Goal: Task Accomplishment & Management: Manage account settings

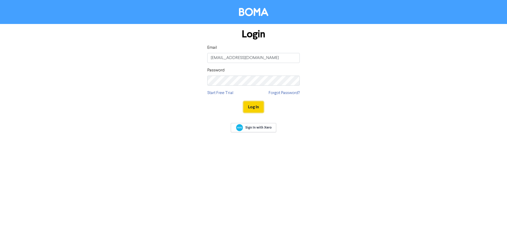
click at [252, 106] on button "Log In" at bounding box center [253, 107] width 20 height 11
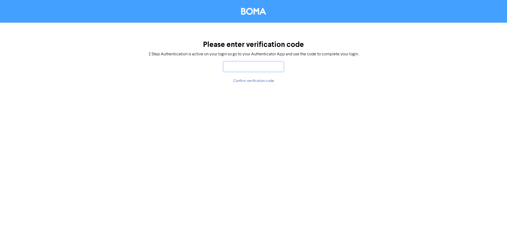
click at [247, 69] on input "text" at bounding box center [253, 67] width 60 height 10
type input "123931"
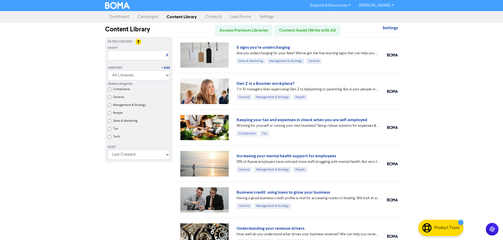
click at [391, 5] on link "[PERSON_NAME]" at bounding box center [376, 5] width 43 height 8
click at [342, 4] on link "Support & Resources" at bounding box center [329, 5] width 49 height 8
click at [389, 29] on strong "Settings" at bounding box center [389, 27] width 15 height 5
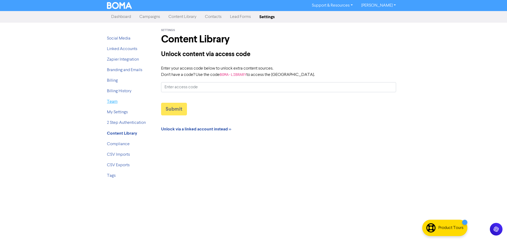
click at [112, 101] on link "Team" at bounding box center [112, 102] width 11 height 4
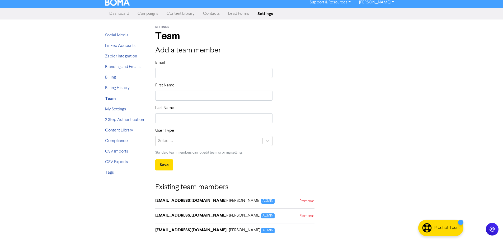
scroll to position [5, 0]
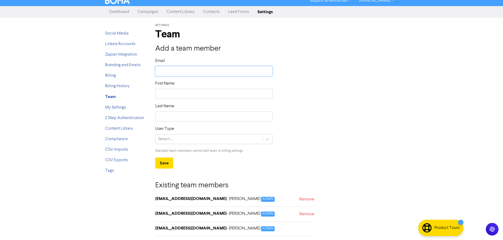
click at [176, 71] on input "text" at bounding box center [213, 71] width 117 height 10
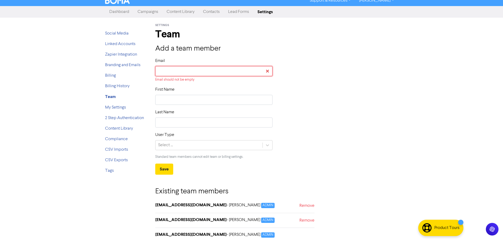
click at [199, 71] on input "text" at bounding box center [213, 71] width 117 height 10
paste input "[EMAIL_ADDRESS][DOMAIN_NAME]"
type input "[EMAIL_ADDRESS][DOMAIN_NAME]"
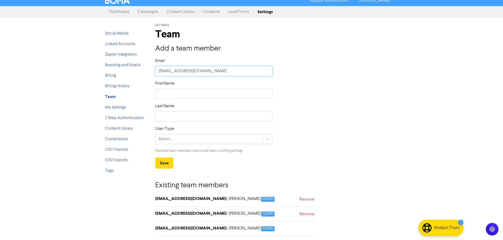
type input "[EMAIL_ADDRESS][DOMAIN_NAME]"
type input "I"
type input "Ir"
type input "Iri"
type input "Iris"
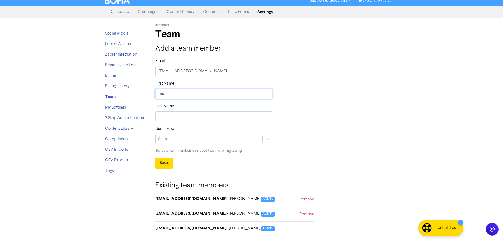
type input "Irish"
type input "Durante"
click at [183, 143] on div "Select ..." at bounding box center [208, 139] width 107 height 9
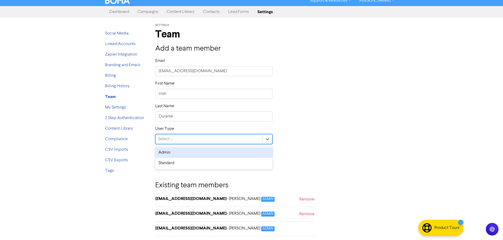
click at [180, 151] on div "Admin" at bounding box center [213, 152] width 117 height 11
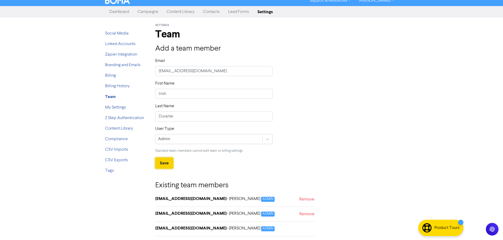
click at [166, 161] on button "Save" at bounding box center [164, 163] width 18 height 11
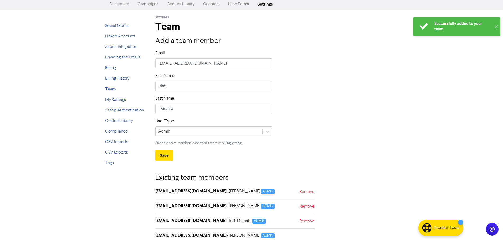
scroll to position [0, 0]
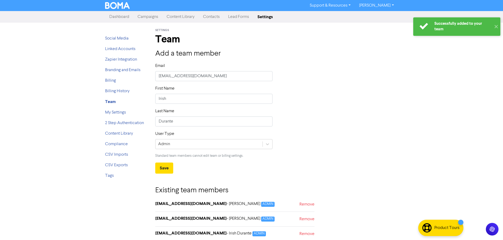
click at [119, 17] on link "Dashboard" at bounding box center [119, 17] width 28 height 11
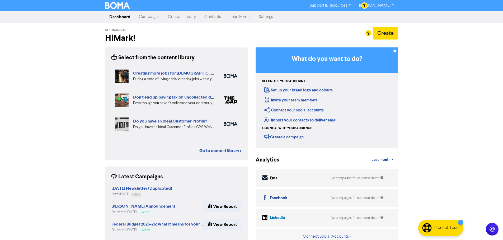
click at [151, 18] on link "Campaigns" at bounding box center [149, 17] width 29 height 11
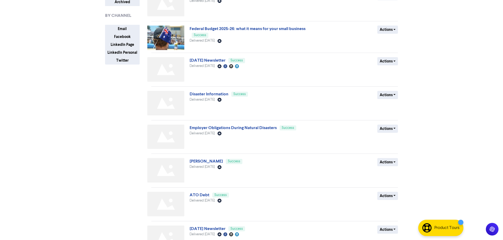
scroll to position [73, 0]
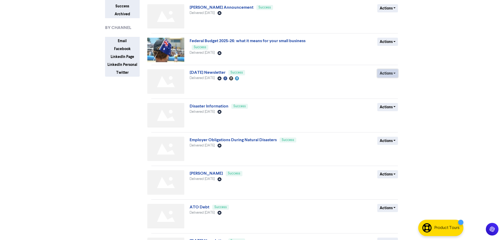
click at [393, 73] on button "Actions" at bounding box center [387, 73] width 21 height 8
click at [471, 83] on div "Support & Resources Video Tutorials FAQ & Guides Marketing Education [PERSON_NA…" at bounding box center [251, 47] width 503 height 240
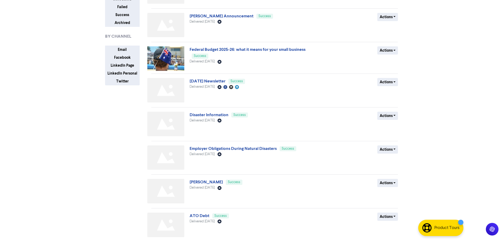
scroll to position [0, 0]
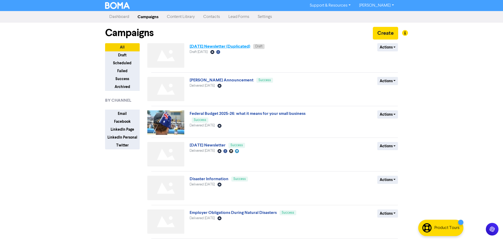
click at [235, 48] on link "[DATE] Newsletter (Duplicated)" at bounding box center [219, 46] width 61 height 5
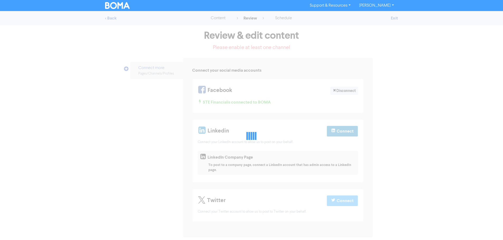
select select "LEARN_MORE"
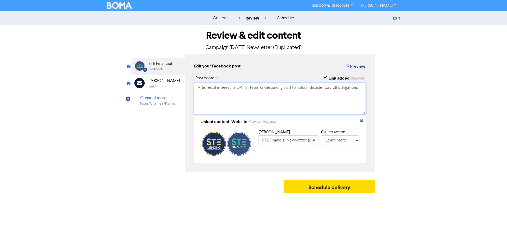
click at [242, 88] on textarea "Articles of interest in [DATE]. From underpaying staff to natural disaster payr…" at bounding box center [279, 99] width 171 height 32
drag, startPoint x: 261, startPoint y: 88, endPoint x: 345, endPoint y: 101, distance: 84.6
click at [345, 101] on textarea "Articles of interest in [DATE]. From underpaying staff to natural disaster payr…" at bounding box center [279, 99] width 171 height 32
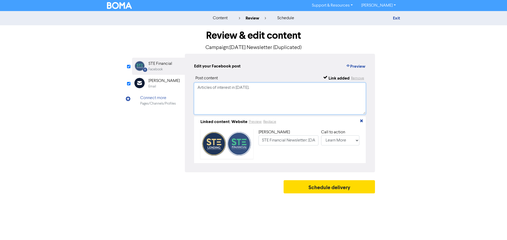
type textarea "Articles of interest in [DATE]."
click at [157, 83] on div "[PERSON_NAME]" at bounding box center [163, 81] width 31 height 6
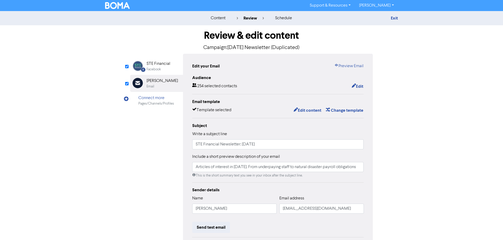
click at [157, 65] on div "STE Financial" at bounding box center [158, 64] width 24 height 6
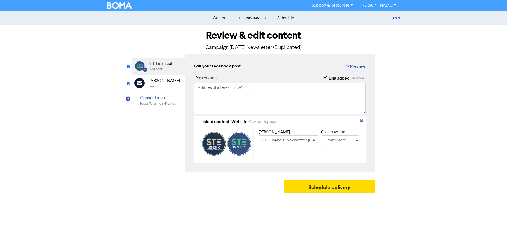
click at [156, 82] on div "[PERSON_NAME]" at bounding box center [163, 81] width 31 height 6
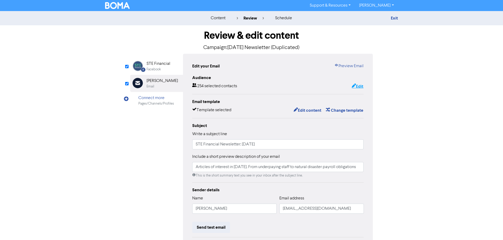
click at [358, 86] on button "Edit" at bounding box center [357, 86] width 12 height 7
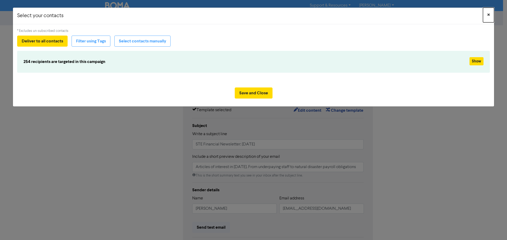
click at [489, 15] on span "×" at bounding box center [488, 15] width 3 height 8
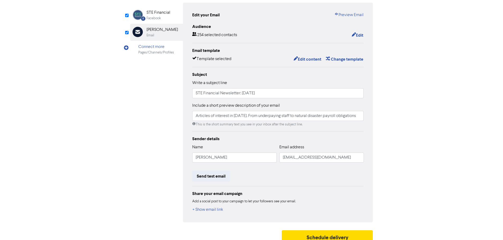
scroll to position [53, 0]
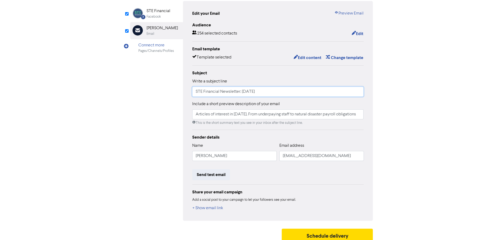
drag, startPoint x: 275, startPoint y: 93, endPoint x: 127, endPoint y: 94, distance: 148.0
click at [127, 94] on div "Review & edit content Campaign: [DATE] Newsletter (Duplicated) Facebook Created…" at bounding box center [251, 109] width 251 height 272
click at [250, 94] on input "STE Financial Newsletter: [DATE]" at bounding box center [277, 92] width 171 height 10
type input "STE Financial Newsletter: [DATE]"
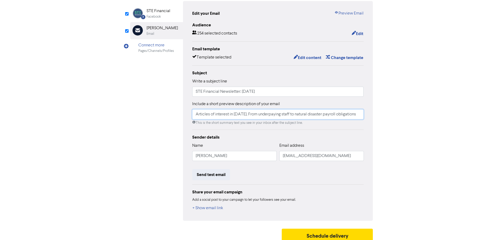
click at [239, 115] on input "Articles of interest in [DATE]. From underpaying staff to natural disaster payr…" at bounding box center [277, 114] width 171 height 10
drag, startPoint x: 257, startPoint y: 115, endPoint x: 397, endPoint y: 115, distance: 139.8
click at [397, 115] on div "Review & edit content Campaign: [DATE] Newsletter (Duplicated) Facebook Created…" at bounding box center [251, 109] width 301 height 272
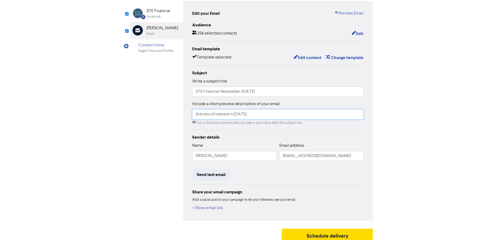
scroll to position [0, 0]
type input "Articles of interest in [DATE]."
drag, startPoint x: 208, startPoint y: 103, endPoint x: 256, endPoint y: 105, distance: 47.5
click at [256, 105] on label "Include a short preview description of your email" at bounding box center [236, 104] width 88 height 6
click at [317, 106] on div "Include a short preview description of your email Articles of interest in [DATE…" at bounding box center [277, 113] width 171 height 25
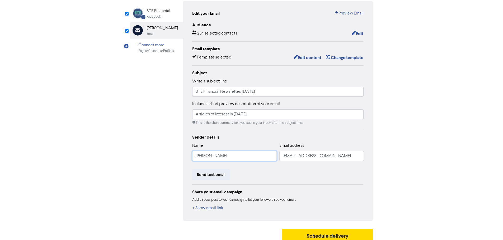
click at [244, 159] on input "[PERSON_NAME]" at bounding box center [234, 156] width 84 height 10
click at [323, 155] on input "[EMAIL_ADDRESS][DOMAIN_NAME]" at bounding box center [321, 156] width 84 height 10
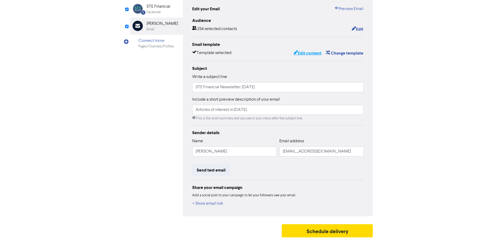
click at [307, 53] on button "Edit content" at bounding box center [307, 53] width 28 height 7
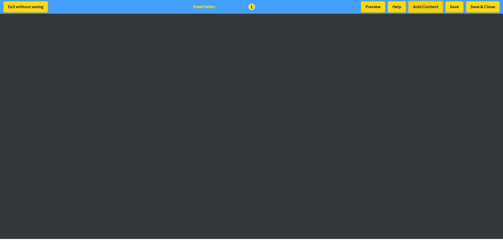
click at [426, 6] on button "Add Content" at bounding box center [425, 6] width 34 height 11
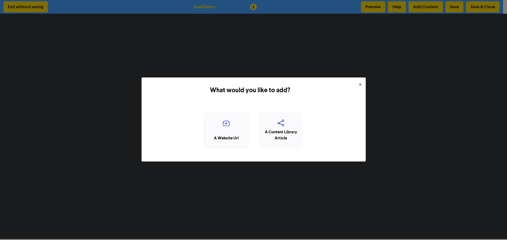
click at [225, 126] on icon "button" at bounding box center [226, 125] width 38 height 10
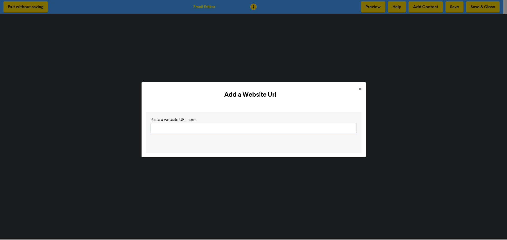
click at [225, 126] on input "text" at bounding box center [253, 128] width 206 height 10
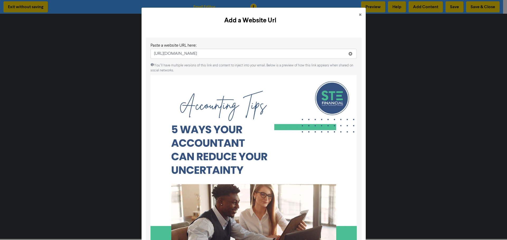
drag, startPoint x: 313, startPoint y: 56, endPoint x: 209, endPoint y: 57, distance: 104.5
click at [209, 57] on input "[URL][DOMAIN_NAME]" at bounding box center [253, 54] width 206 height 10
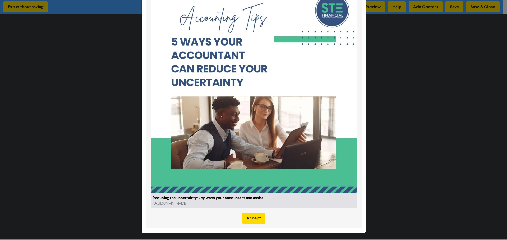
scroll to position [88, 0]
type input "[URL][DOMAIN_NAME]"
click at [254, 217] on button "Accept" at bounding box center [253, 218] width 23 height 11
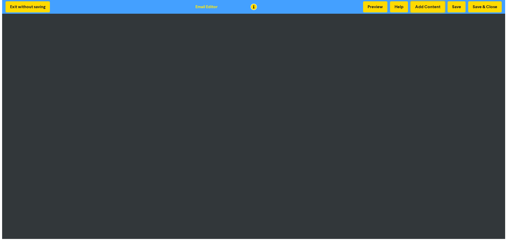
scroll to position [1, 0]
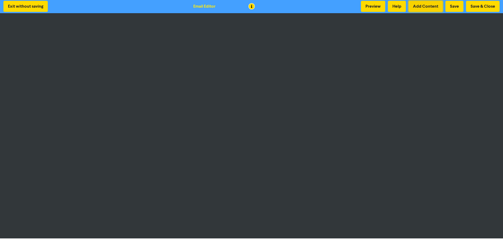
click at [435, 3] on button "Add Content" at bounding box center [425, 6] width 34 height 11
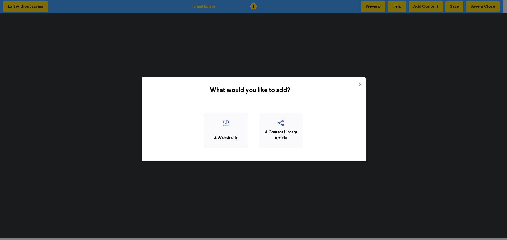
click at [221, 125] on icon "button" at bounding box center [226, 125] width 38 height 10
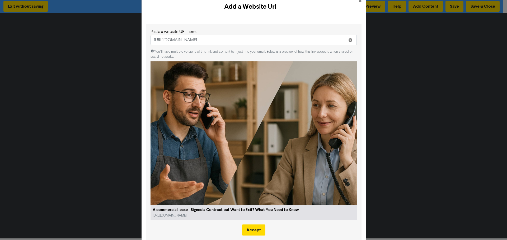
scroll to position [26, 0]
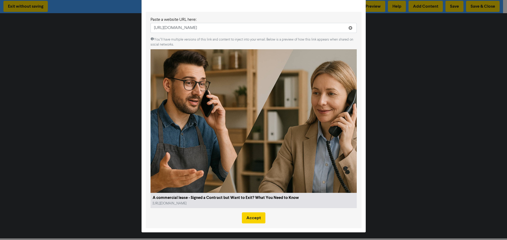
type input "[URL][DOMAIN_NAME]"
click at [249, 218] on button "Accept" at bounding box center [253, 218] width 23 height 11
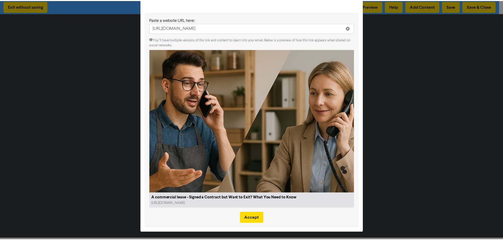
scroll to position [0, 0]
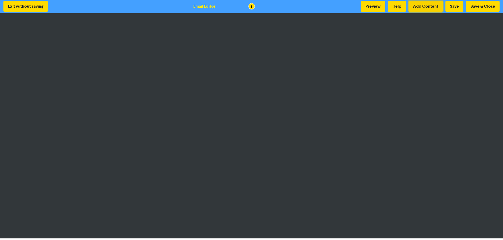
click at [427, 7] on button "Add Content" at bounding box center [425, 6] width 34 height 11
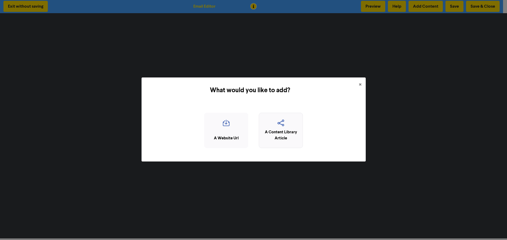
click at [282, 130] on div "A Content Library Article" at bounding box center [280, 136] width 38 height 12
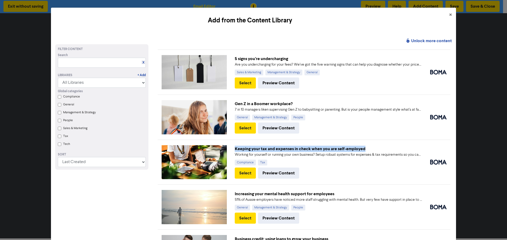
drag, startPoint x: 233, startPoint y: 147, endPoint x: 382, endPoint y: 147, distance: 149.1
click at [382, 147] on div "Keeping your tax and expenses in check when you are self-employed" at bounding box center [328, 149] width 187 height 6
click at [275, 171] on button "Preview Content" at bounding box center [278, 173] width 41 height 11
click at [449, 15] on span "×" at bounding box center [450, 15] width 3 height 8
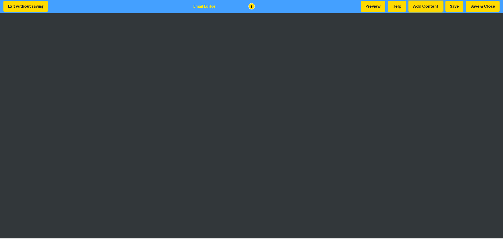
click at [417, 4] on button "Add Content" at bounding box center [425, 6] width 34 height 11
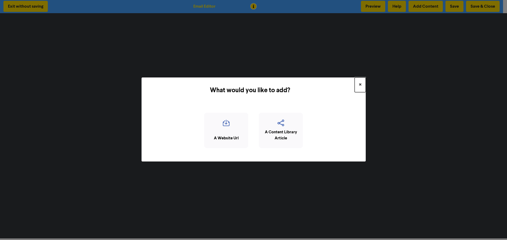
click at [360, 84] on span "×" at bounding box center [360, 85] width 3 height 8
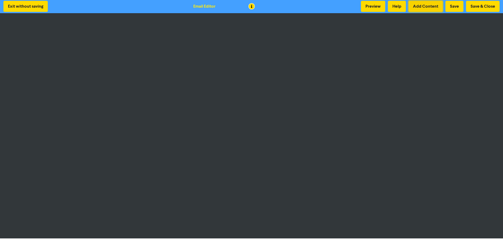
click at [427, 7] on button "Add Content" at bounding box center [425, 6] width 34 height 11
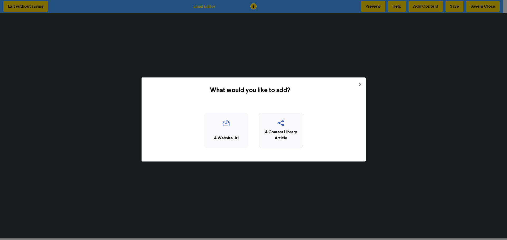
click at [285, 132] on div "A Content Library Article" at bounding box center [280, 136] width 38 height 12
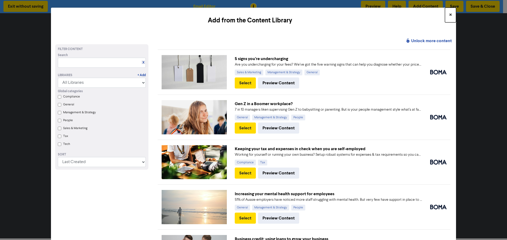
click at [449, 13] on span "×" at bounding box center [450, 15] width 3 height 8
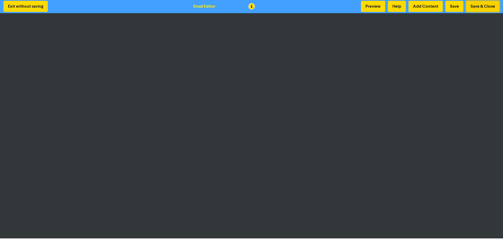
click at [484, 6] on button "Save & Close" at bounding box center [483, 6] width 34 height 11
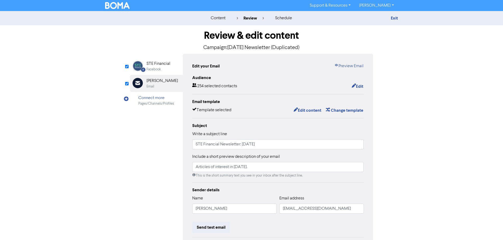
click at [372, 4] on link "[PERSON_NAME]" at bounding box center [376, 5] width 43 height 8
click at [341, 8] on link "Support & Resources" at bounding box center [329, 5] width 49 height 8
click at [394, 20] on link "Exit" at bounding box center [393, 18] width 7 height 5
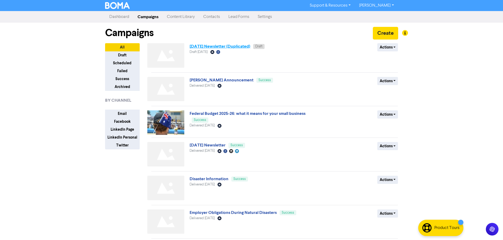
click at [240, 47] on link "[DATE] Newsletter (Duplicated)" at bounding box center [219, 46] width 61 height 5
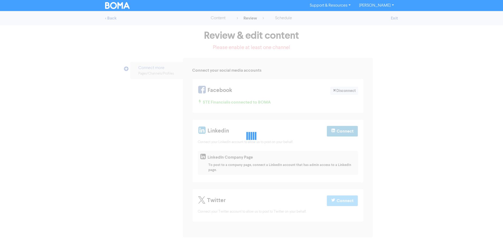
select select "LEARN_MORE"
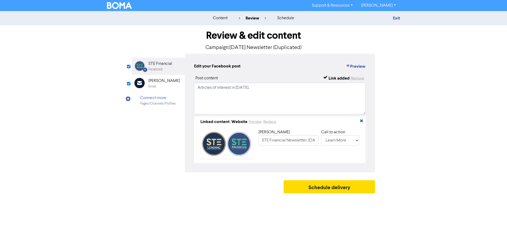
click at [156, 82] on div "[PERSON_NAME]" at bounding box center [163, 81] width 31 height 6
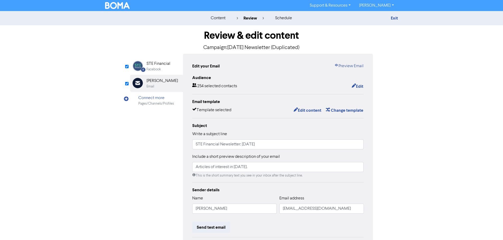
click at [156, 65] on div "STE Financial" at bounding box center [158, 64] width 24 height 6
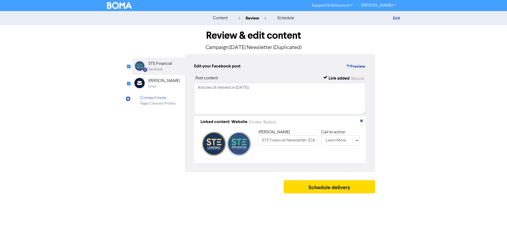
click at [155, 80] on div "[PERSON_NAME]" at bounding box center [163, 81] width 31 height 6
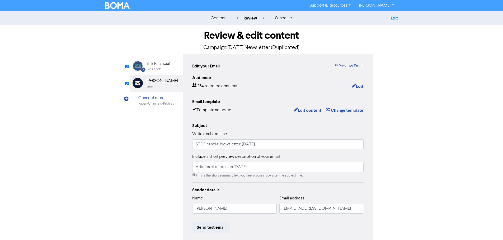
click at [394, 20] on link "Exit" at bounding box center [393, 18] width 7 height 5
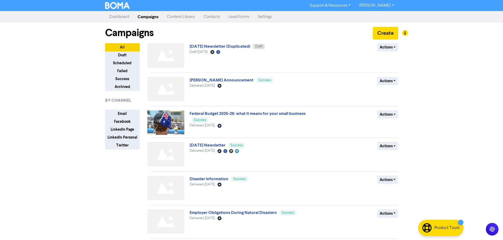
click at [264, 18] on link "Settings" at bounding box center [264, 17] width 23 height 11
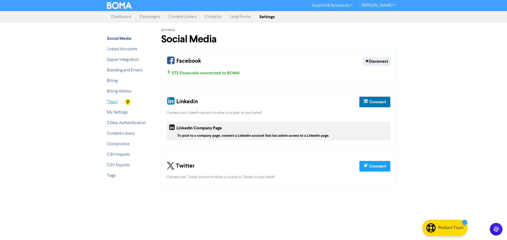
click at [115, 101] on link "Team" at bounding box center [112, 102] width 11 height 4
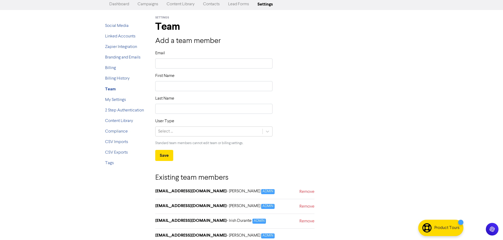
scroll to position [20, 0]
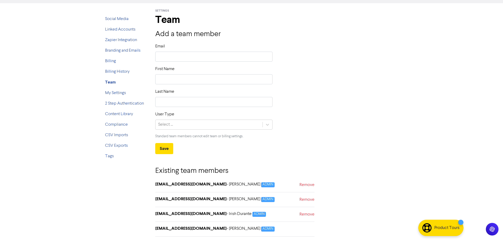
click at [168, 214] on strong "[EMAIL_ADDRESS][DOMAIN_NAME]" at bounding box center [190, 213] width 71 height 5
click at [212, 206] on div "[EMAIL_ADDRESS][DOMAIN_NAME] - [PERSON_NAME] ADMIN Remove" at bounding box center [234, 202] width 159 height 11
click at [109, 84] on strong "Team" at bounding box center [110, 82] width 11 height 5
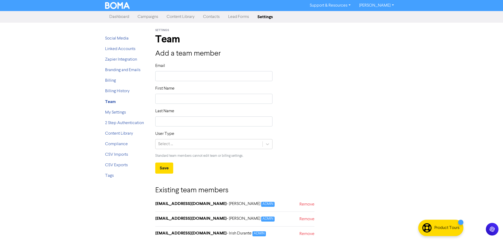
click at [171, 16] on link "Content Library" at bounding box center [180, 17] width 36 height 11
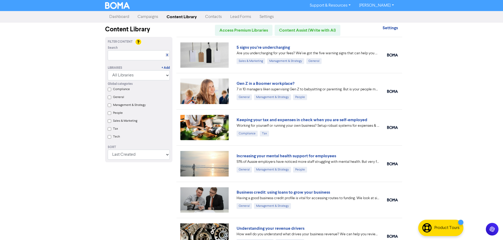
click at [150, 16] on link "Campaigns" at bounding box center [147, 17] width 29 height 11
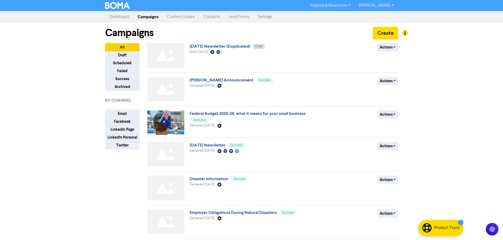
click at [183, 19] on link "Content Library" at bounding box center [181, 17] width 36 height 11
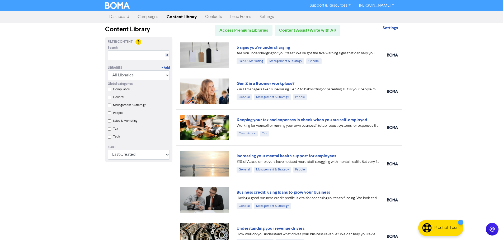
click at [154, 15] on link "Campaigns" at bounding box center [147, 17] width 29 height 11
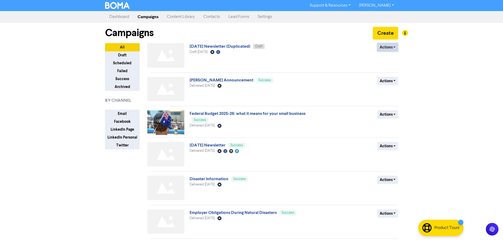
click at [383, 50] on button "Actions" at bounding box center [387, 47] width 21 height 8
click at [390, 76] on button "Rename" at bounding box center [398, 75] width 42 height 8
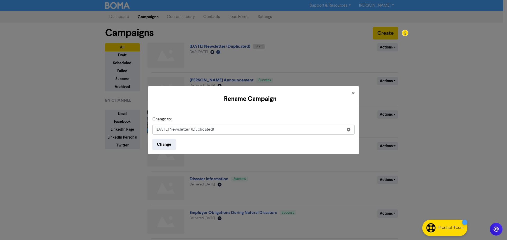
drag, startPoint x: 227, startPoint y: 127, endPoint x: 156, endPoint y: 128, distance: 71.5
click at [156, 128] on input "[DATE] Newsletter (Duplicated)" at bounding box center [253, 130] width 202 height 10
click at [164, 130] on input "[DATE] Newsletter (Duplicated)" at bounding box center [253, 130] width 202 height 10
click at [163, 130] on input "[DATE] Newsletter (Duplicated)" at bounding box center [253, 130] width 202 height 10
click at [171, 130] on input "[DATE] Newsletter (Duplicated)" at bounding box center [253, 130] width 202 height 10
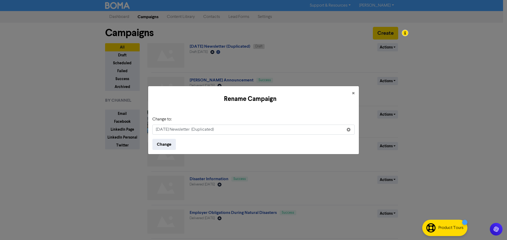
click at [160, 133] on input "[DATE] Newsletter (Duplicated)" at bounding box center [253, 130] width 202 height 10
type input "[DATE] Newsletter"
click at [171, 147] on button "Change" at bounding box center [163, 144] width 23 height 11
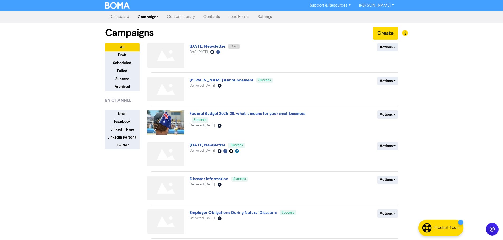
click at [445, 62] on div "Support & Resources Video Tutorials FAQ & Guides Marketing Education [PERSON_NA…" at bounding box center [251, 120] width 503 height 240
